Goal: Download file/media

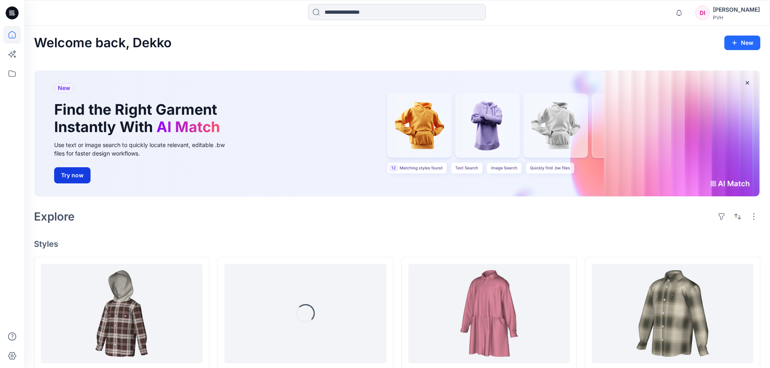
click at [68, 175] on button "Try now" at bounding box center [72, 175] width 36 height 16
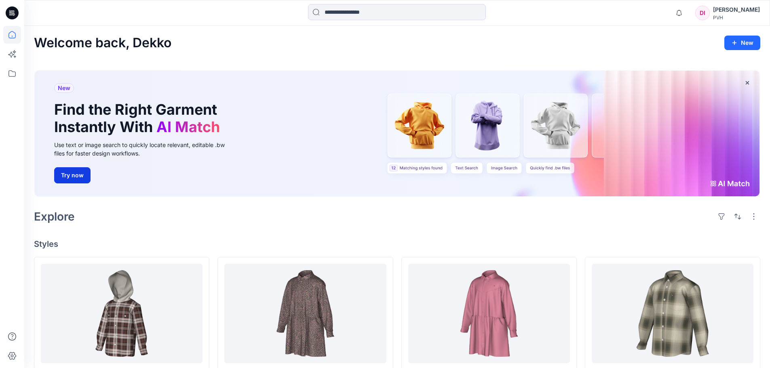
click at [76, 179] on button "Try now" at bounding box center [72, 175] width 36 height 16
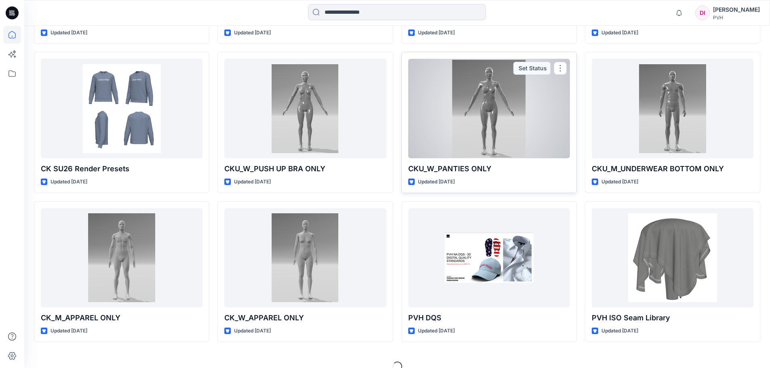
scroll to position [811, 0]
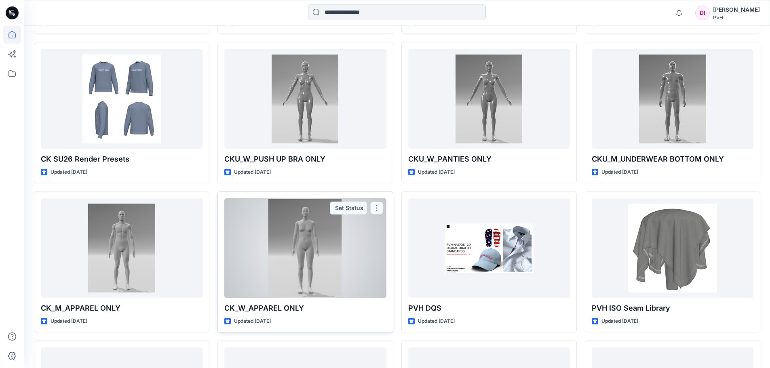
click at [378, 209] on button "button" at bounding box center [376, 208] width 13 height 13
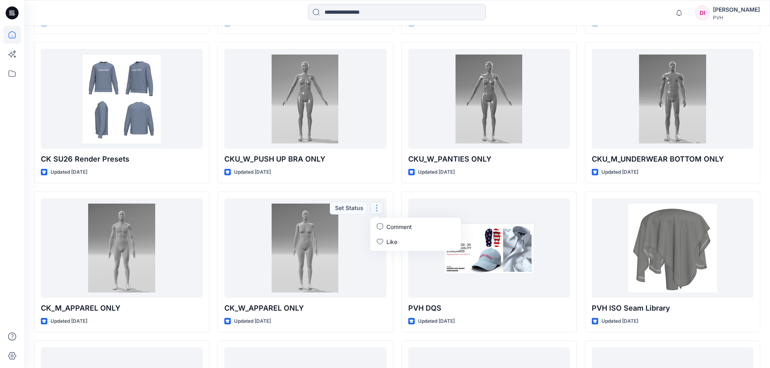
click at [387, 189] on div "XG0XG02295 - KG CORDUROY LSSHIRTDRESS PRINTED - PROTO - V01 Updated 3 days ago …" at bounding box center [304, 113] width 175 height 1334
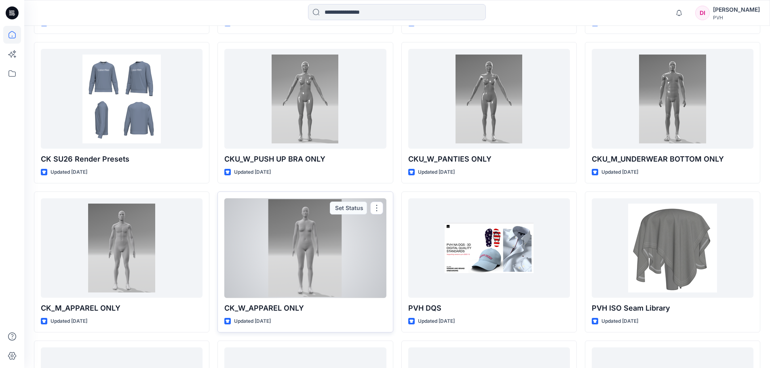
click at [299, 257] on div at bounding box center [305, 248] width 162 height 100
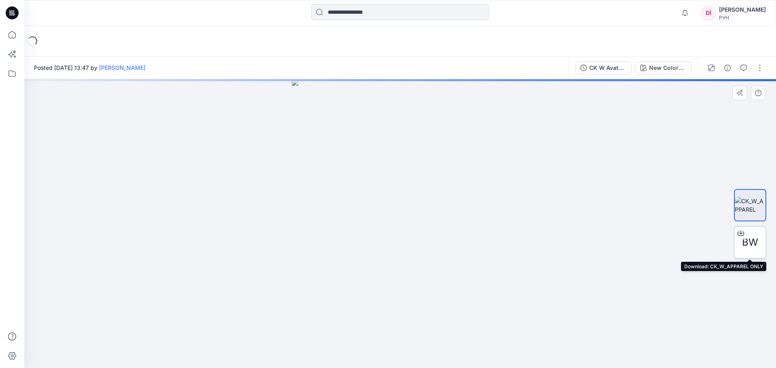
click at [755, 241] on span "BW" at bounding box center [750, 242] width 16 height 15
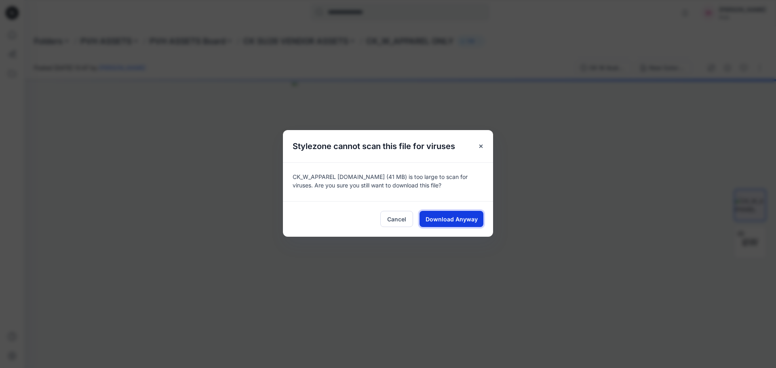
click at [450, 219] on span "Download Anyway" at bounding box center [451, 219] width 52 height 8
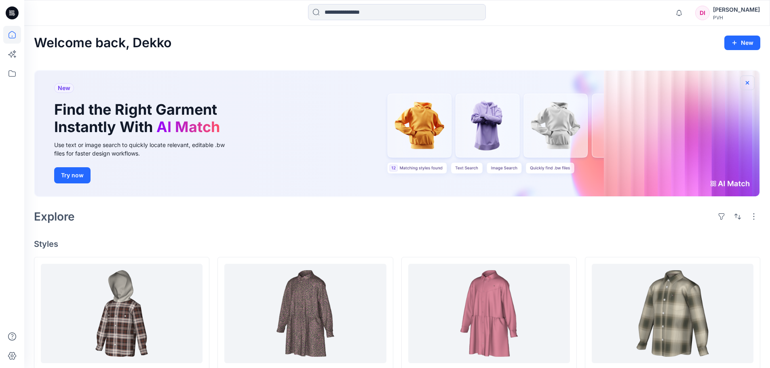
click at [746, 84] on icon "button" at bounding box center [746, 82] width 3 height 3
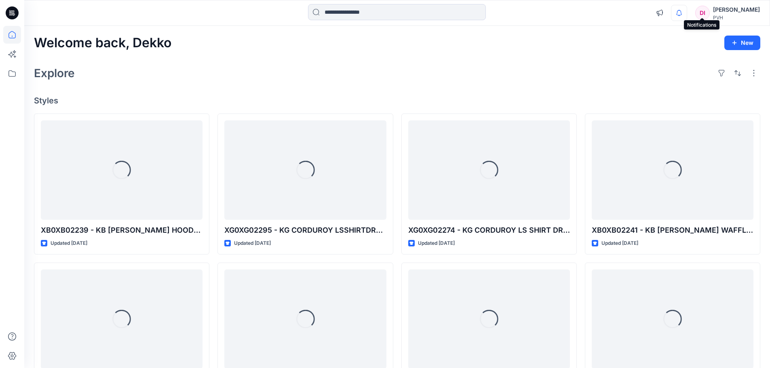
click at [686, 11] on icon "button" at bounding box center [678, 13] width 15 height 16
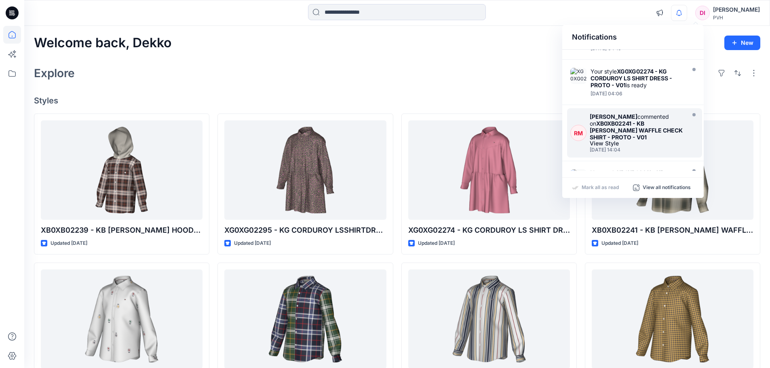
scroll to position [121, 0]
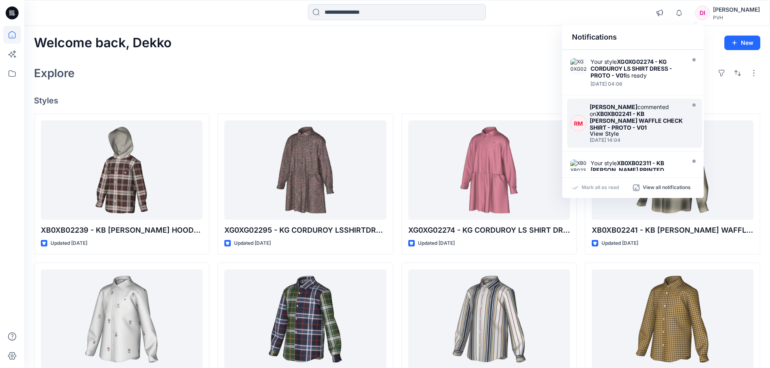
click at [621, 113] on strong "XB0XB02241 - KB [PERSON_NAME] WAFFLE CHECK SHIRT - PROTO - V01" at bounding box center [635, 120] width 93 height 21
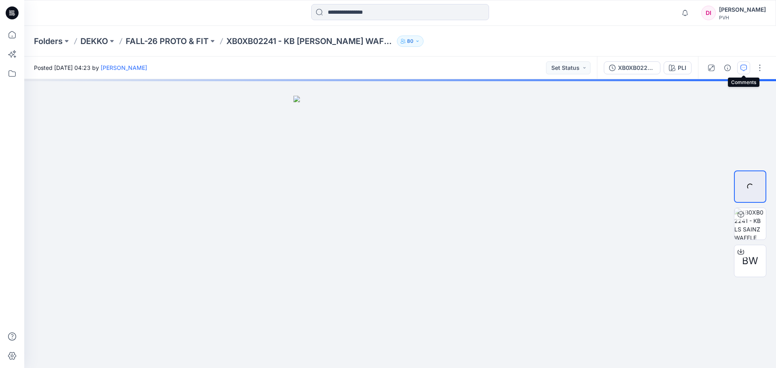
click at [744, 70] on icon "button" at bounding box center [743, 68] width 6 height 6
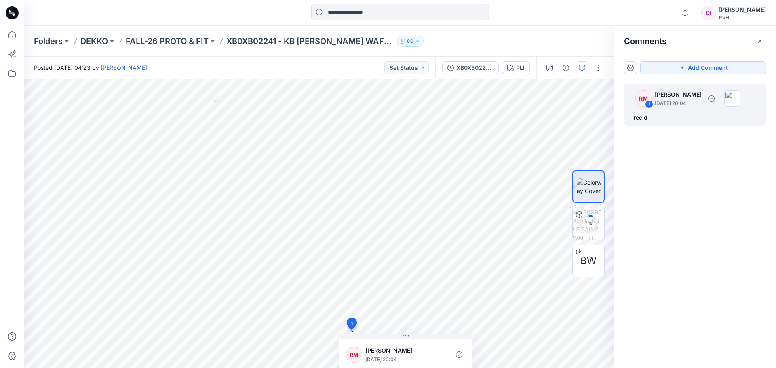
click at [666, 94] on p "[PERSON_NAME]" at bounding box center [677, 95] width 47 height 10
click at [642, 97] on div "RM" at bounding box center [643, 98] width 16 height 16
drag, startPoint x: 759, startPoint y: 41, endPoint x: 711, endPoint y: 47, distance: 48.5
click at [759, 41] on icon "button" at bounding box center [759, 40] width 3 height 3
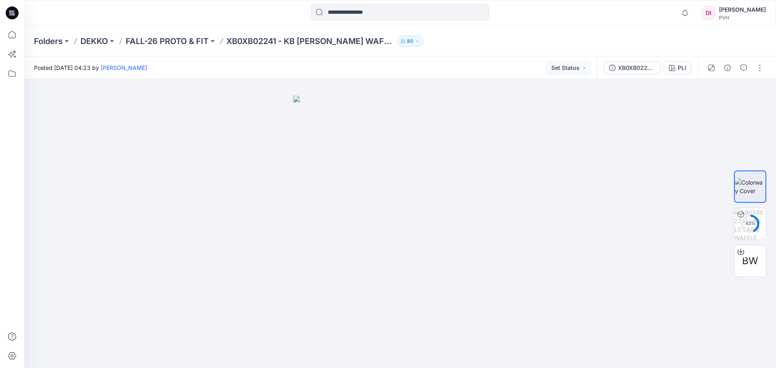
click at [15, 14] on icon at bounding box center [13, 14] width 3 height 0
